Goal: Task Accomplishment & Management: Use online tool/utility

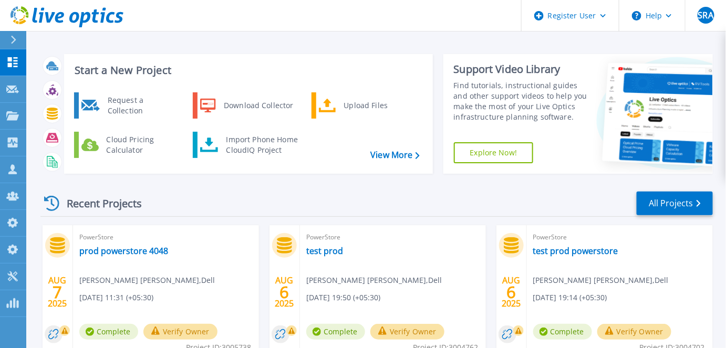
scroll to position [191, 0]
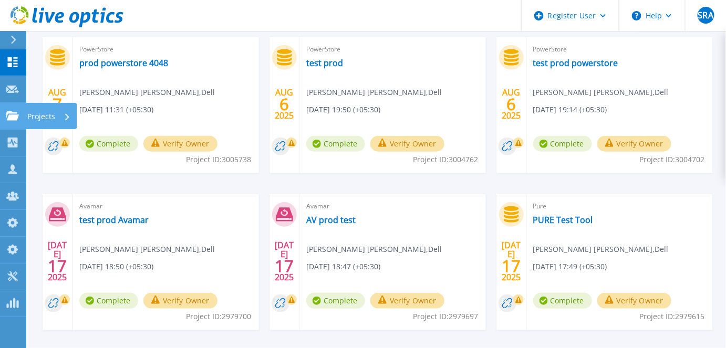
click at [15, 125] on link "Projects Projects" at bounding box center [13, 116] width 26 height 27
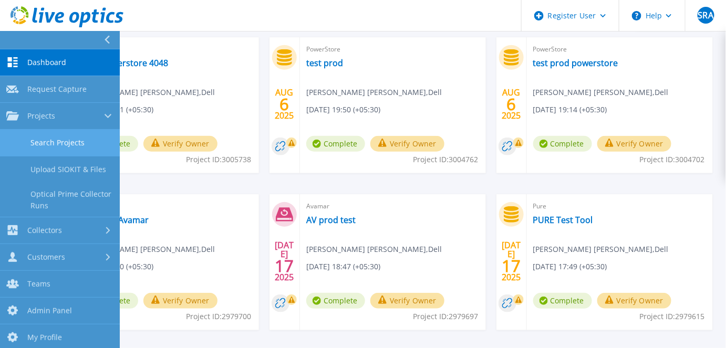
click at [24, 142] on link "Search Projects" at bounding box center [60, 143] width 120 height 27
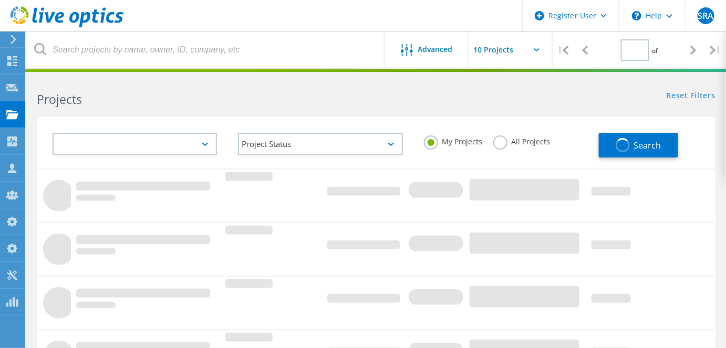
type input "1"
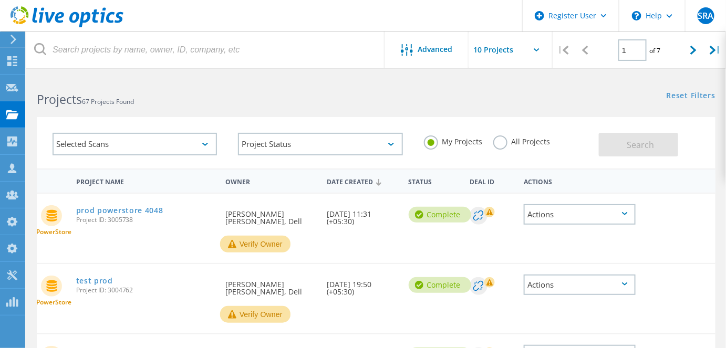
click at [117, 145] on div "Selected Scans" at bounding box center [135, 144] width 164 height 23
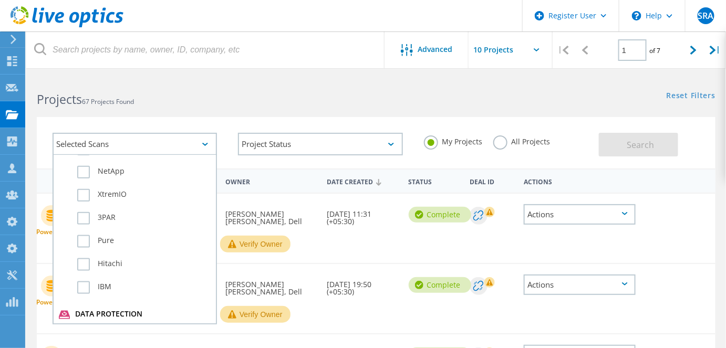
scroll to position [382, 0]
click at [84, 287] on label "Pure" at bounding box center [143, 293] width 133 height 13
click at [0, 0] on input "Pure" at bounding box center [0, 0] width 0 height 0
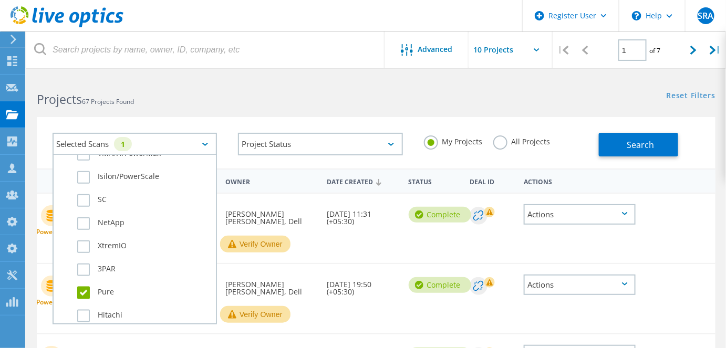
click at [500, 143] on label "All Projects" at bounding box center [521, 140] width 57 height 10
click at [0, 0] on input "All Projects" at bounding box center [0, 0] width 0 height 0
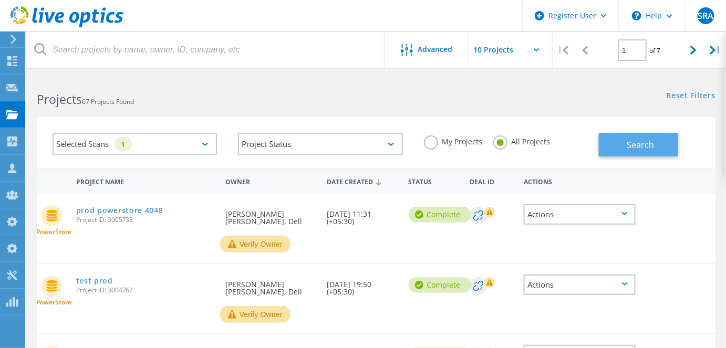
click at [610, 144] on button "Search" at bounding box center [638, 145] width 79 height 24
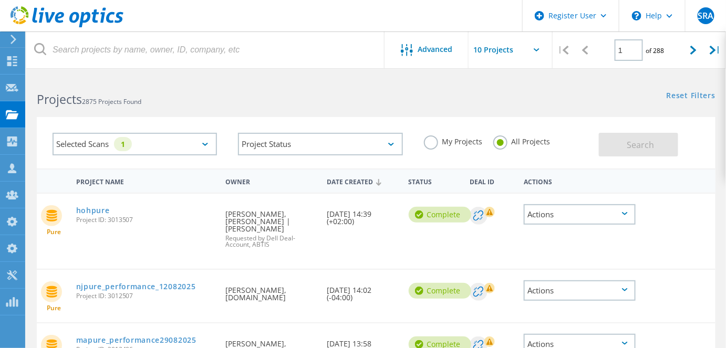
click at [146, 136] on div "Selected Scans 1" at bounding box center [135, 144] width 164 height 23
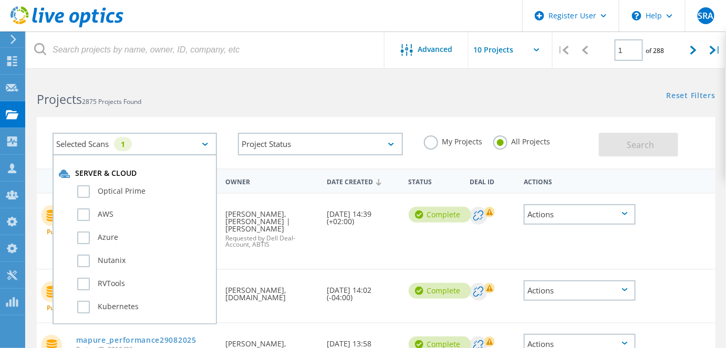
click at [290, 85] on div "Projects 2875 Projects Found" at bounding box center [201, 90] width 350 height 28
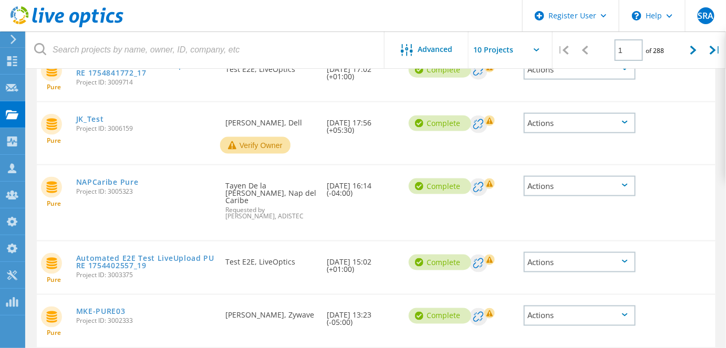
scroll to position [334, 0]
